Goal: Navigation & Orientation: Find specific page/section

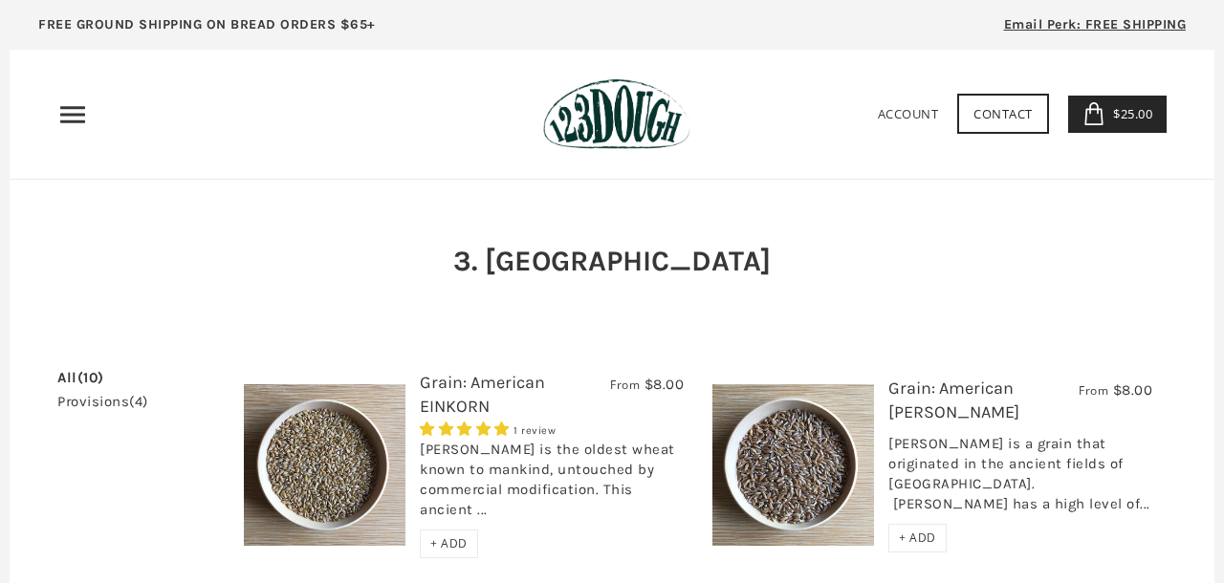
click at [630, 133] on img at bounding box center [616, 114] width 146 height 72
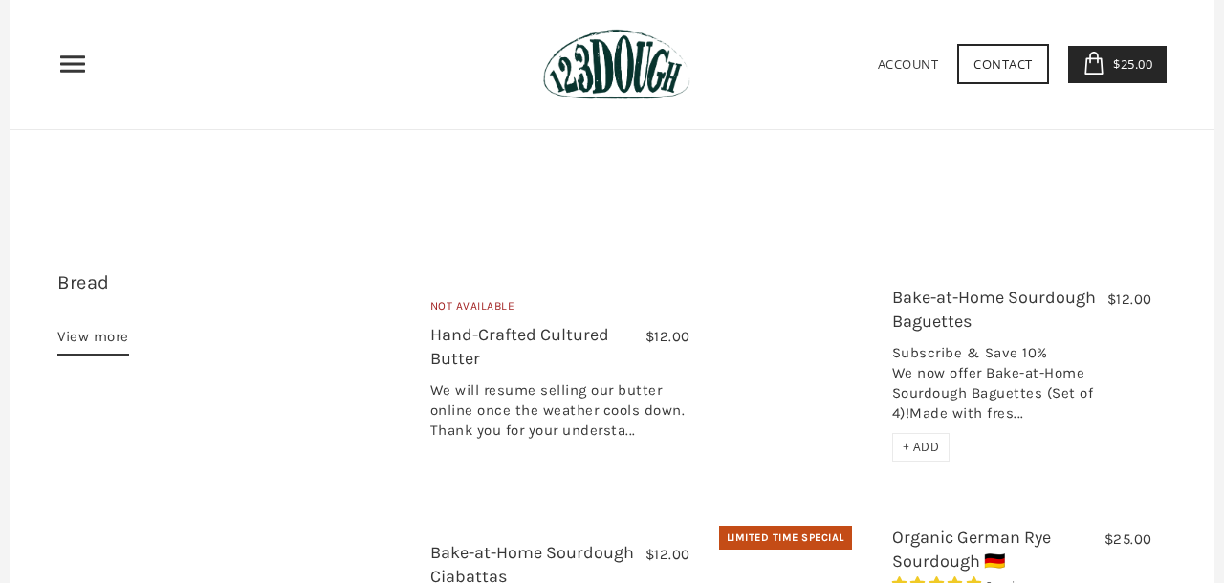
scroll to position [416, 0]
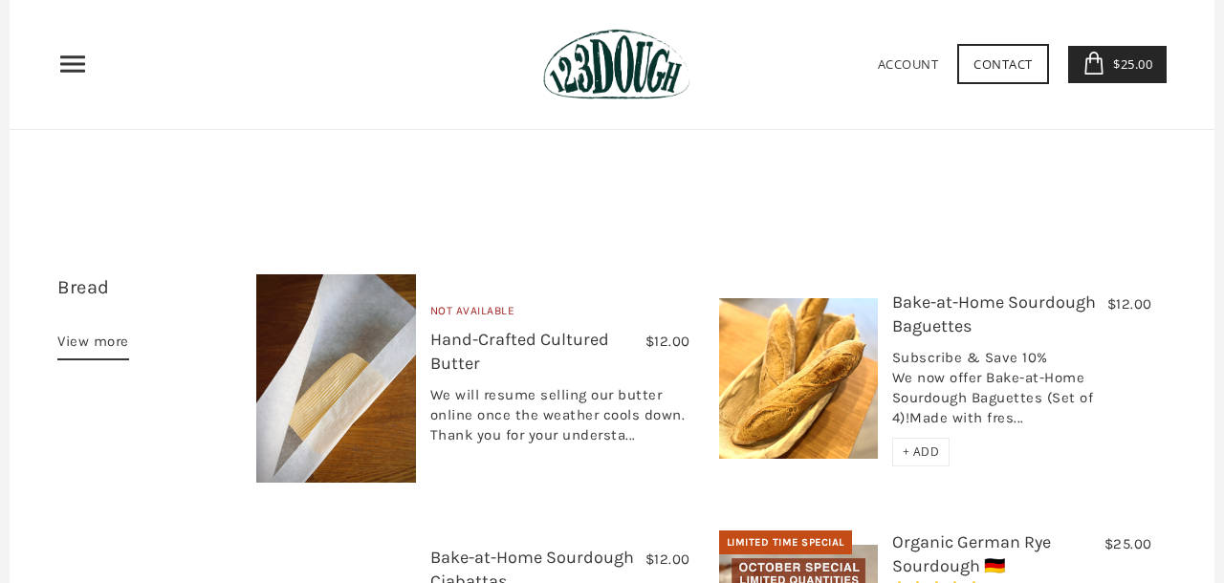
click at [72, 330] on link "View more" at bounding box center [93, 345] width 72 height 31
